Goal: Information Seeking & Learning: Learn about a topic

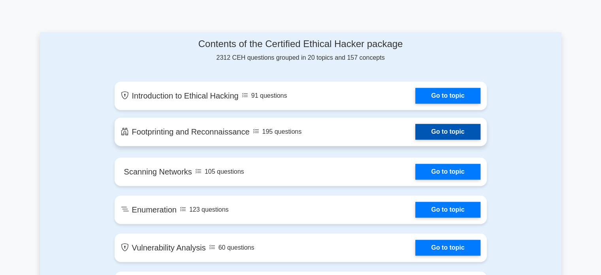
scroll to position [387, 0]
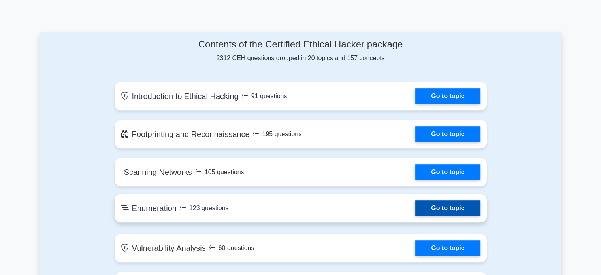
click at [416, 206] on link "Go to topic" at bounding box center [448, 208] width 65 height 16
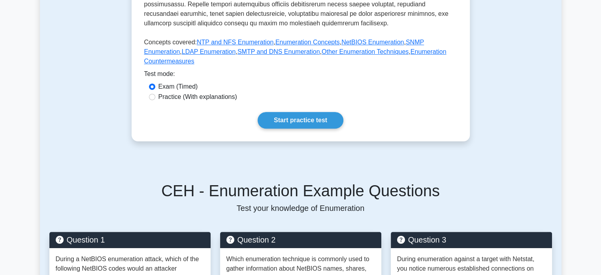
scroll to position [340, 0]
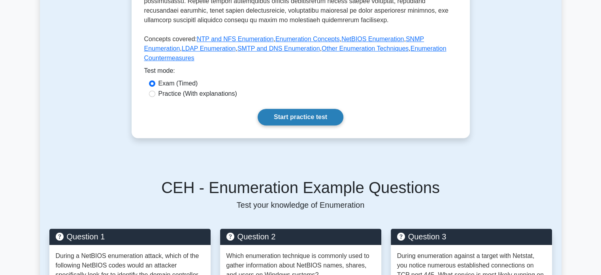
click at [289, 109] on link "Start practice test" at bounding box center [301, 117] width 86 height 17
